Goal: Task Accomplishment & Management: Manage account settings

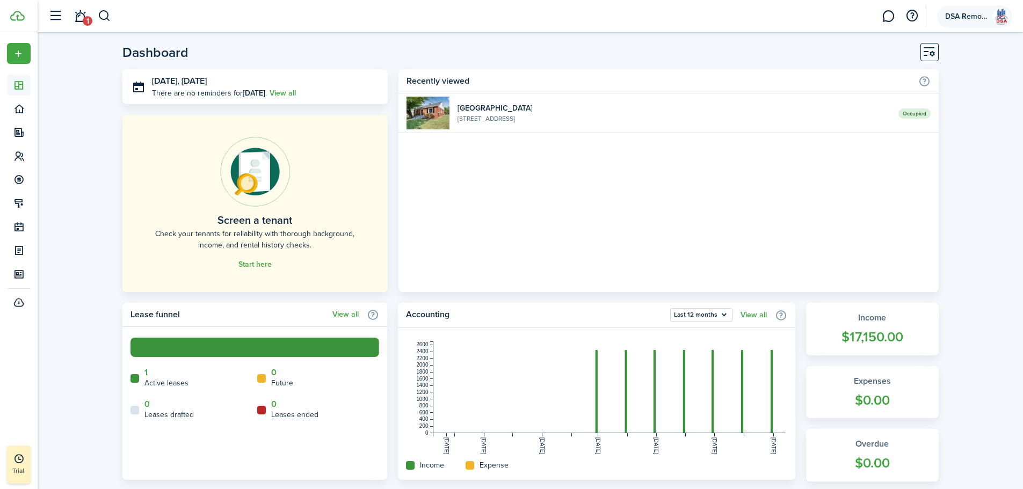
click at [1001, 17] on img at bounding box center [1000, 16] width 17 height 17
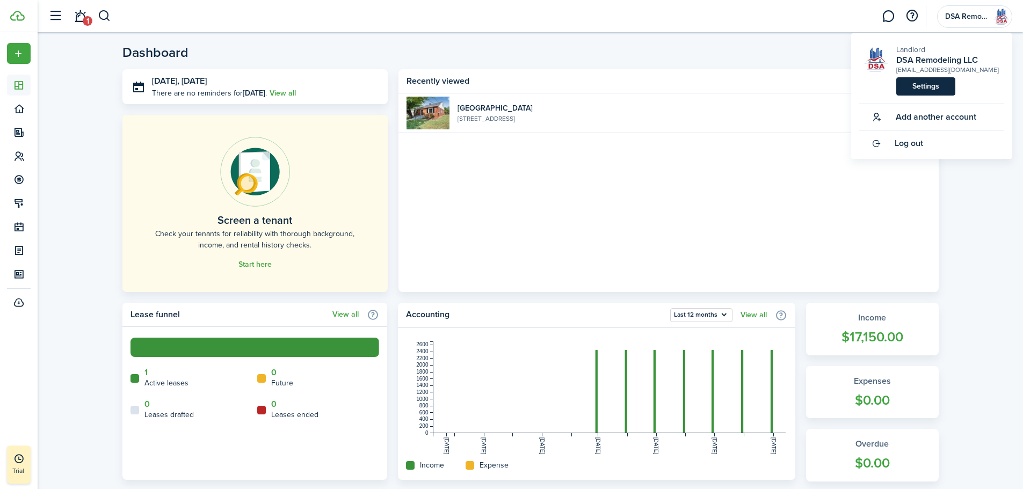
click at [927, 88] on link "Settings" at bounding box center [925, 86] width 59 height 18
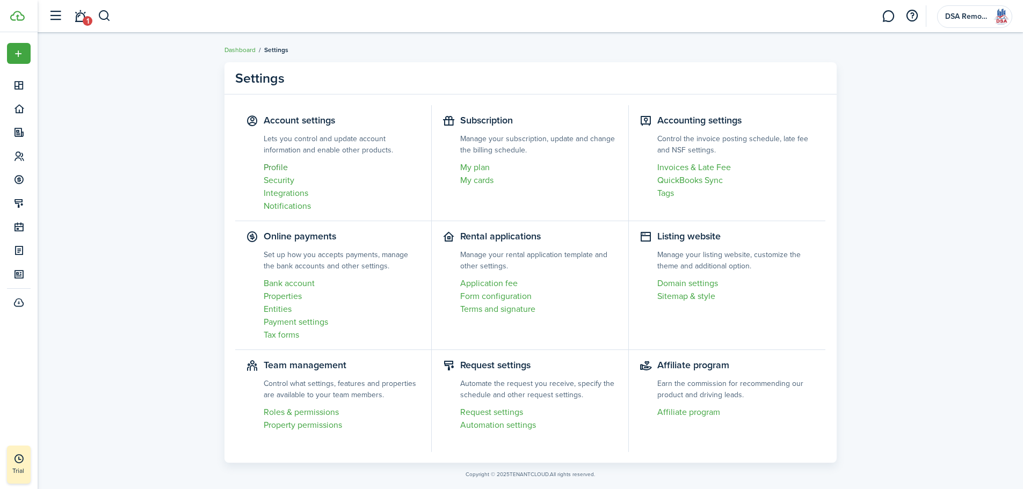
click at [278, 171] on link "Profile" at bounding box center [342, 167] width 157 height 13
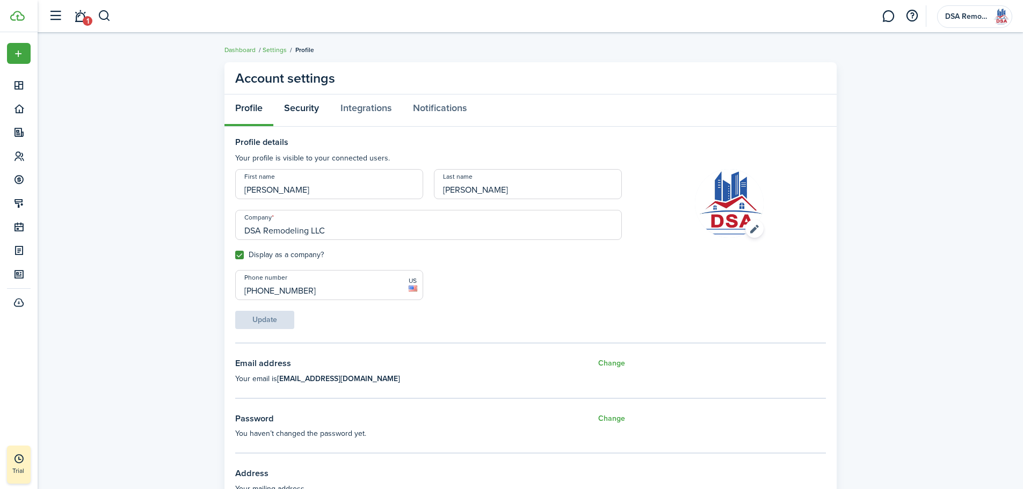
click at [295, 108] on link "Security" at bounding box center [301, 111] width 56 height 32
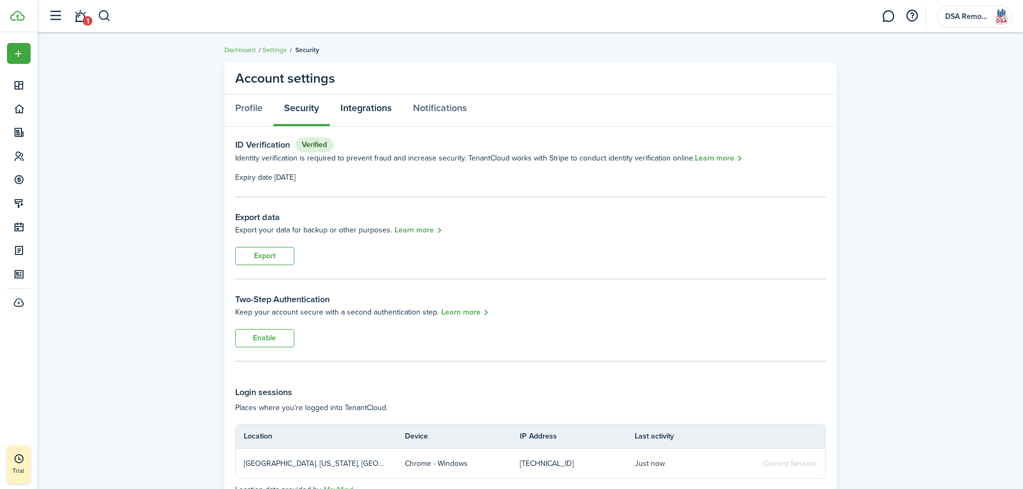
click at [360, 109] on link "Integrations" at bounding box center [366, 111] width 73 height 32
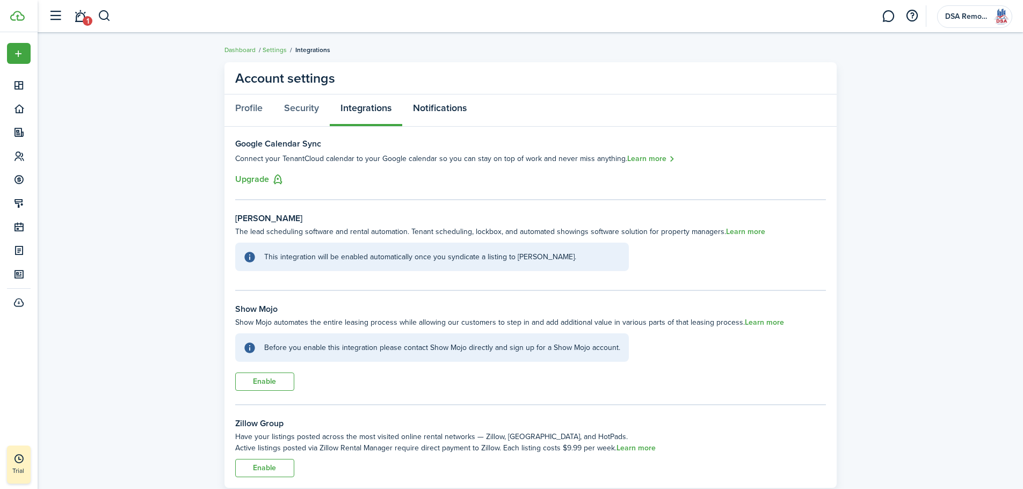
click at [430, 109] on link "Notifications" at bounding box center [439, 111] width 75 height 32
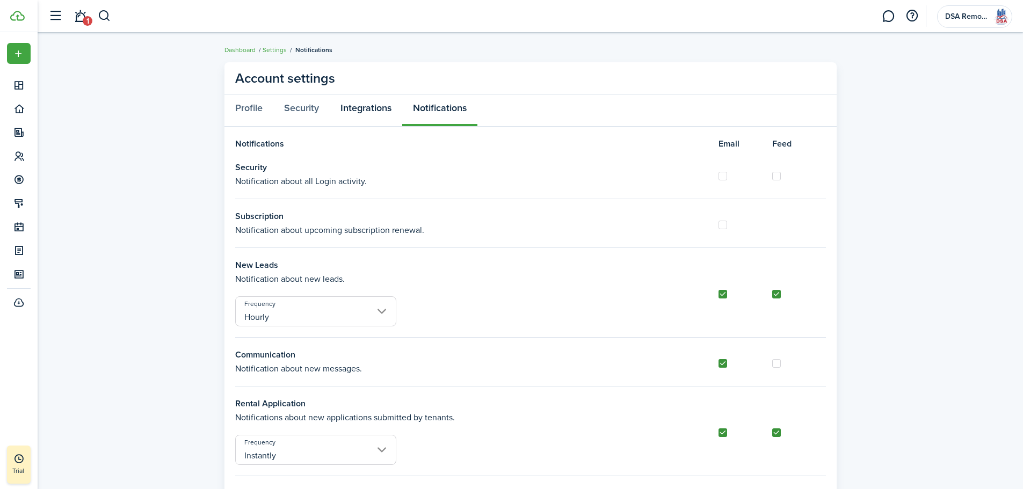
click at [371, 111] on link "Integrations" at bounding box center [366, 111] width 73 height 32
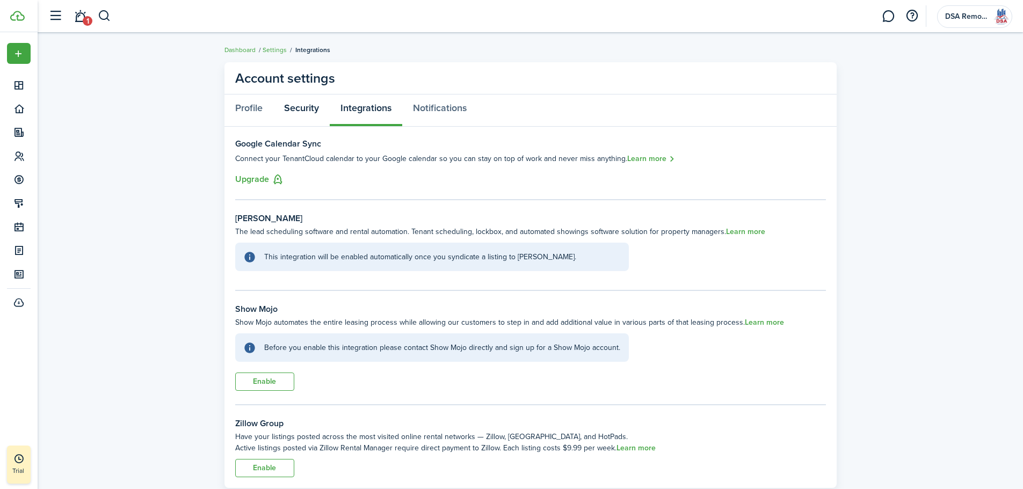
click at [309, 108] on link "Security" at bounding box center [301, 111] width 56 height 32
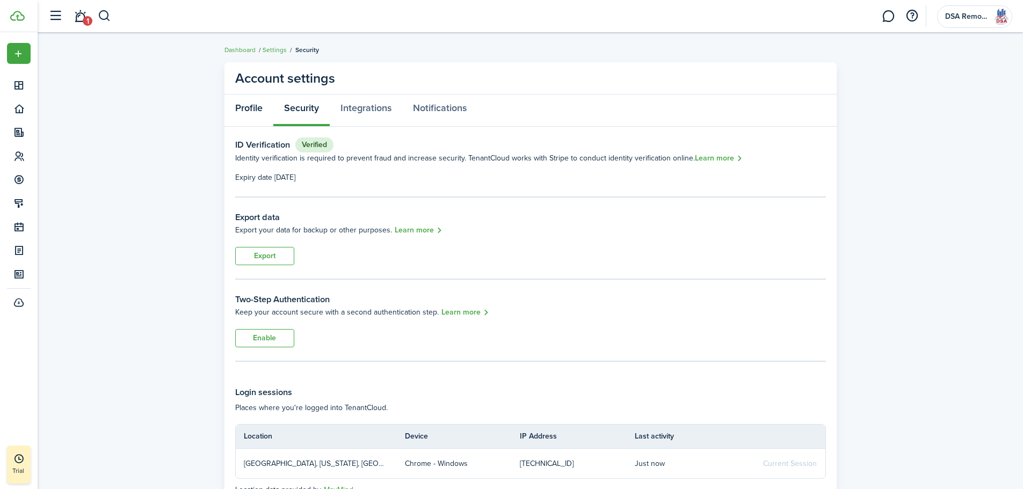
click at [246, 106] on link "Profile" at bounding box center [248, 111] width 49 height 32
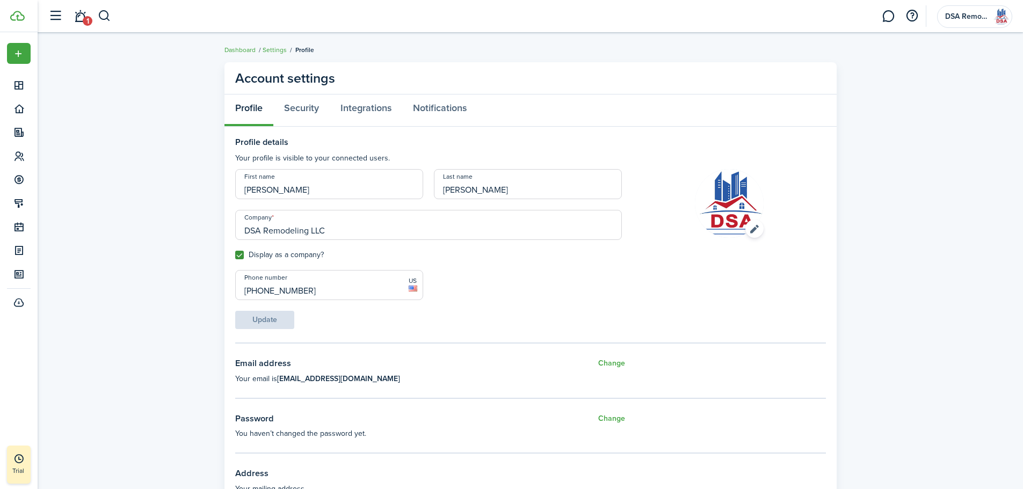
click at [251, 325] on div "Update" at bounding box center [428, 320] width 397 height 18
click at [999, 16] on img at bounding box center [1000, 16] width 17 height 17
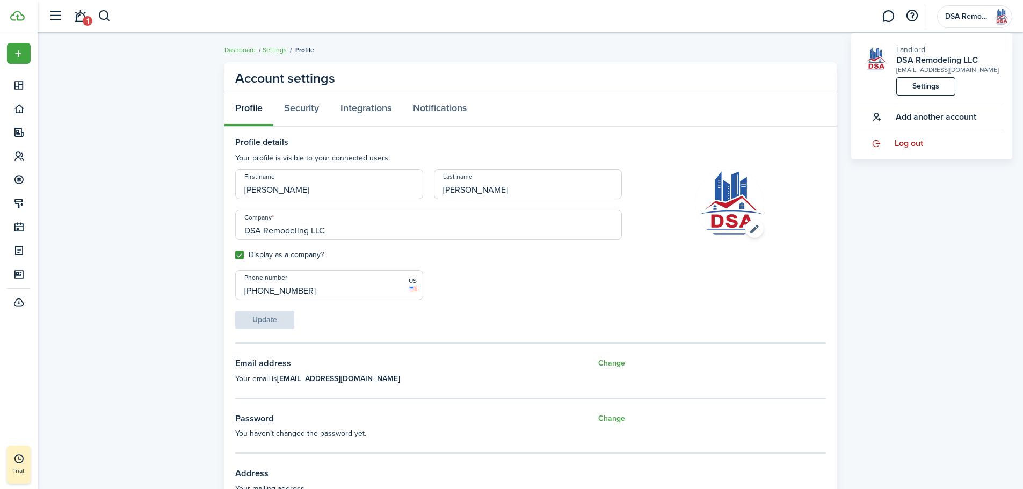
click at [912, 139] on span "Log out" at bounding box center [909, 144] width 28 height 10
